Goal: Transaction & Acquisition: Purchase product/service

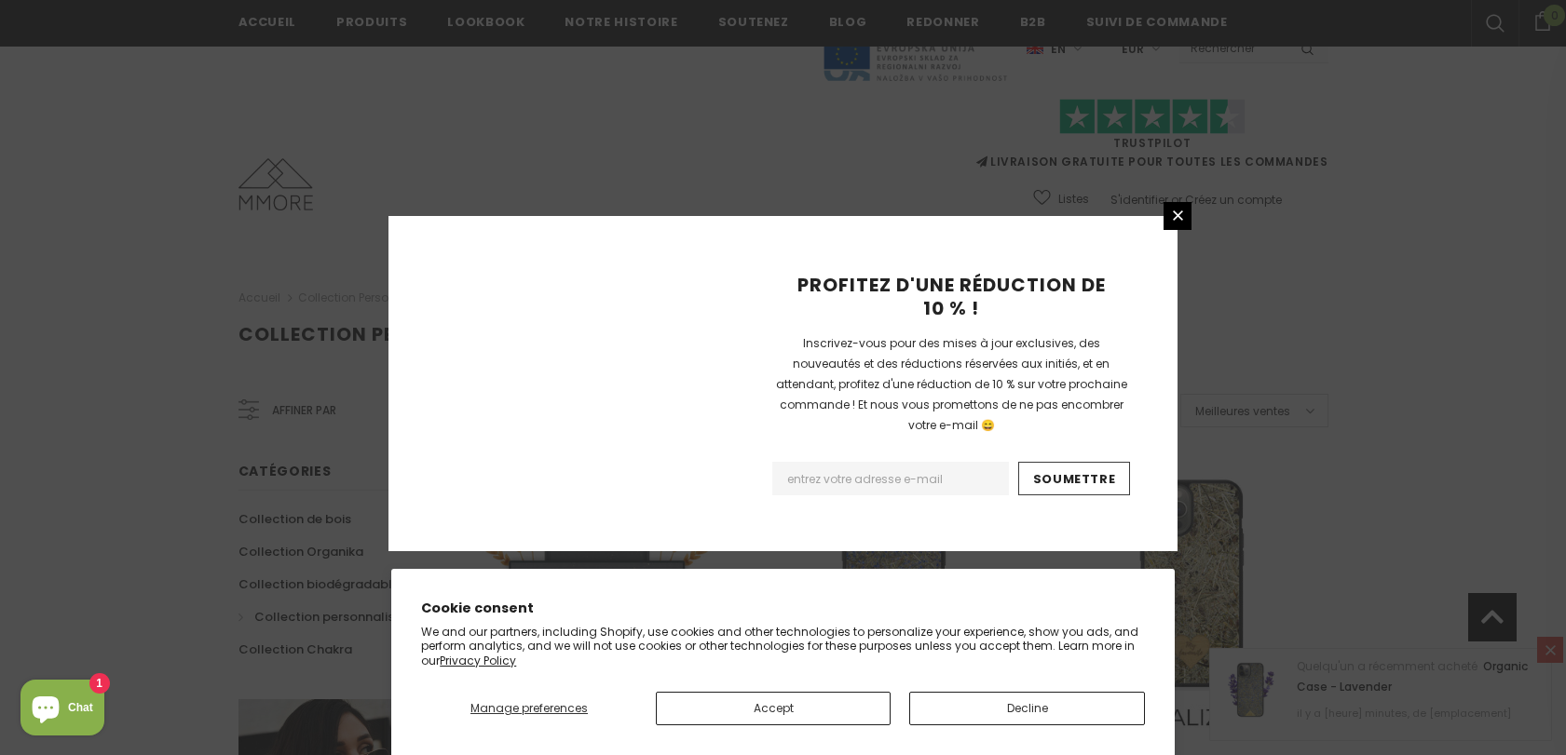
scroll to position [2189, 0]
